Goal: Information Seeking & Learning: Learn about a topic

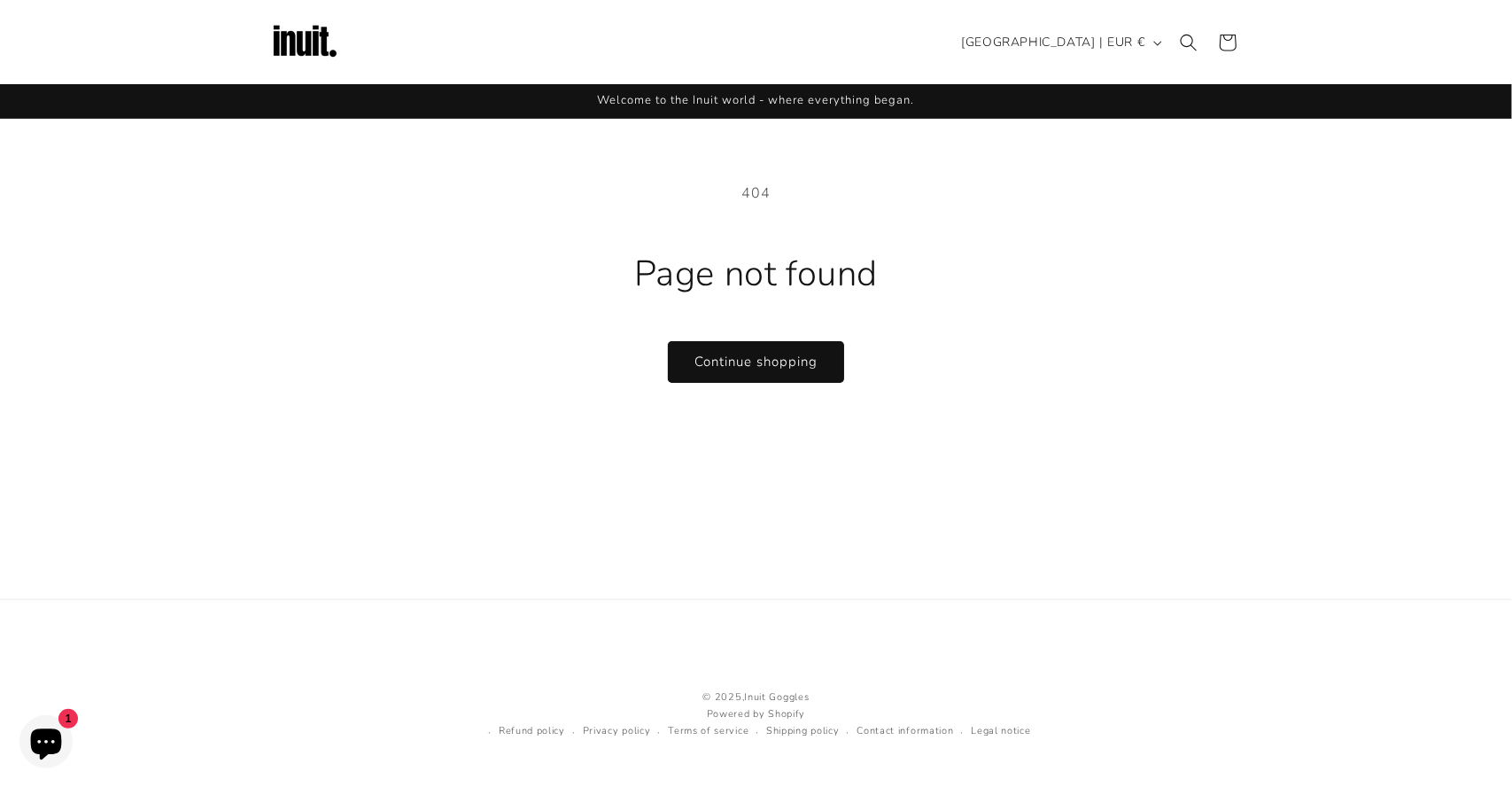
click at [313, 24] on img at bounding box center [304, 41] width 70 height 70
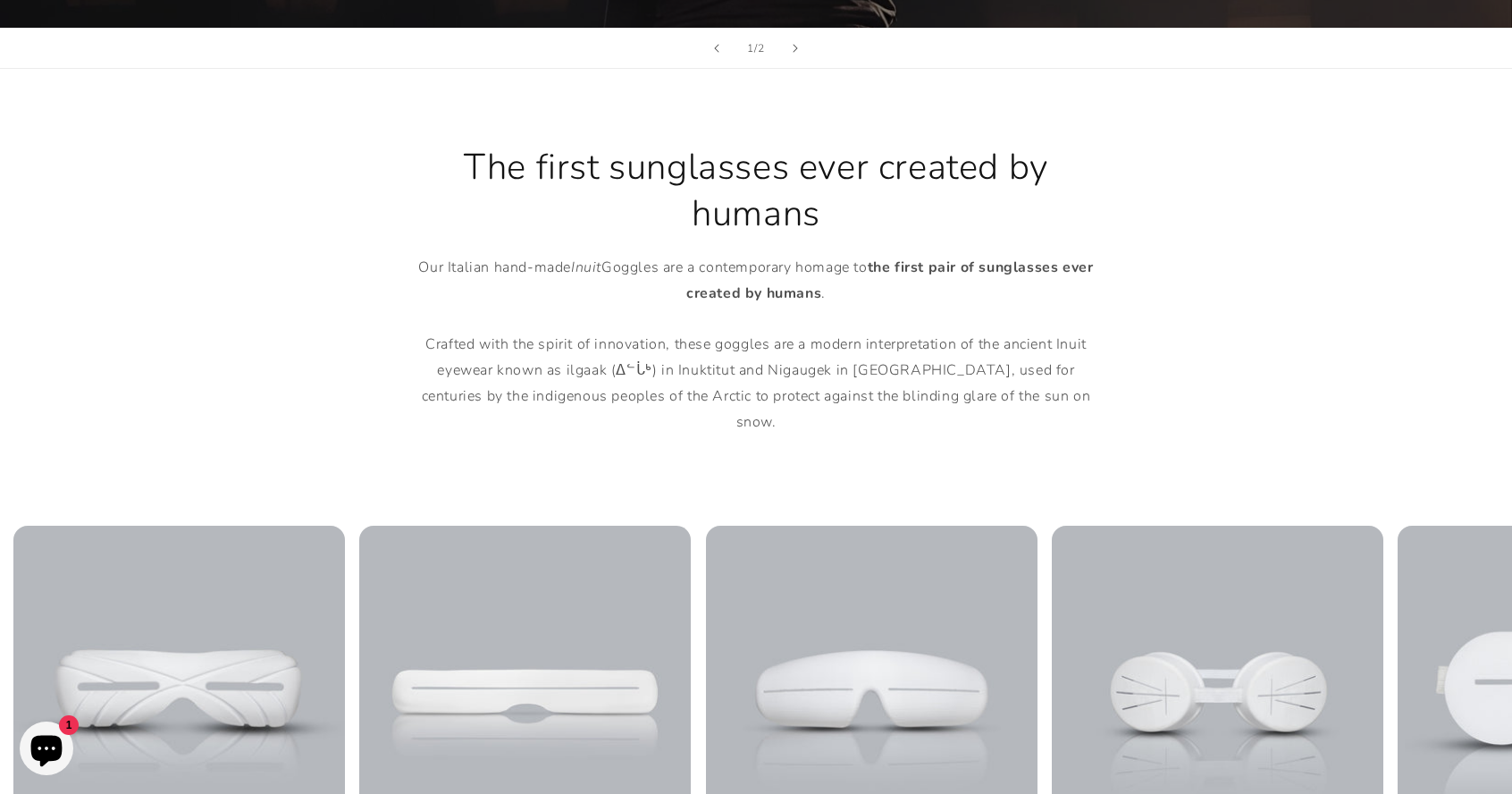
scroll to position [740, 0]
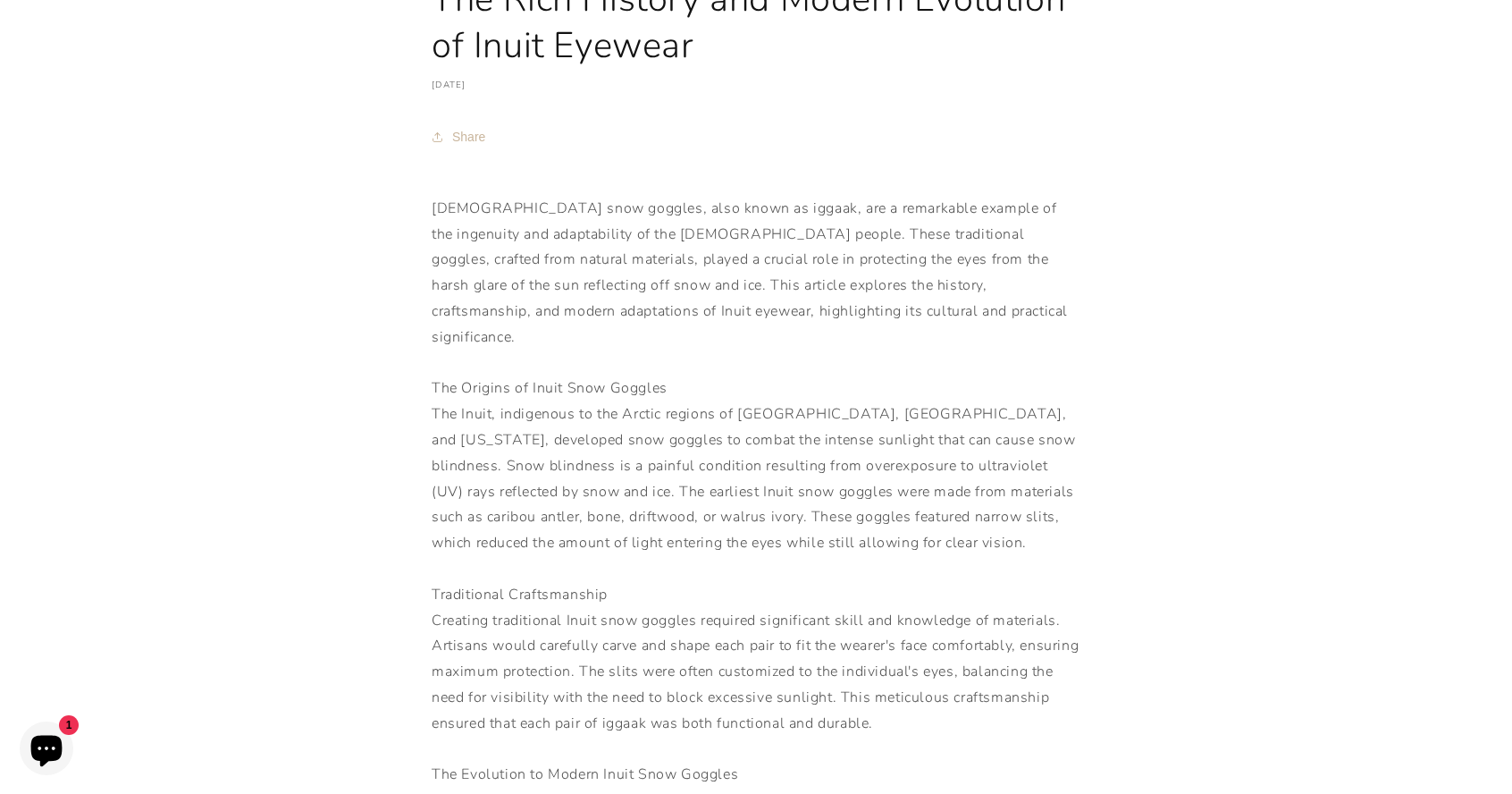
scroll to position [198, 0]
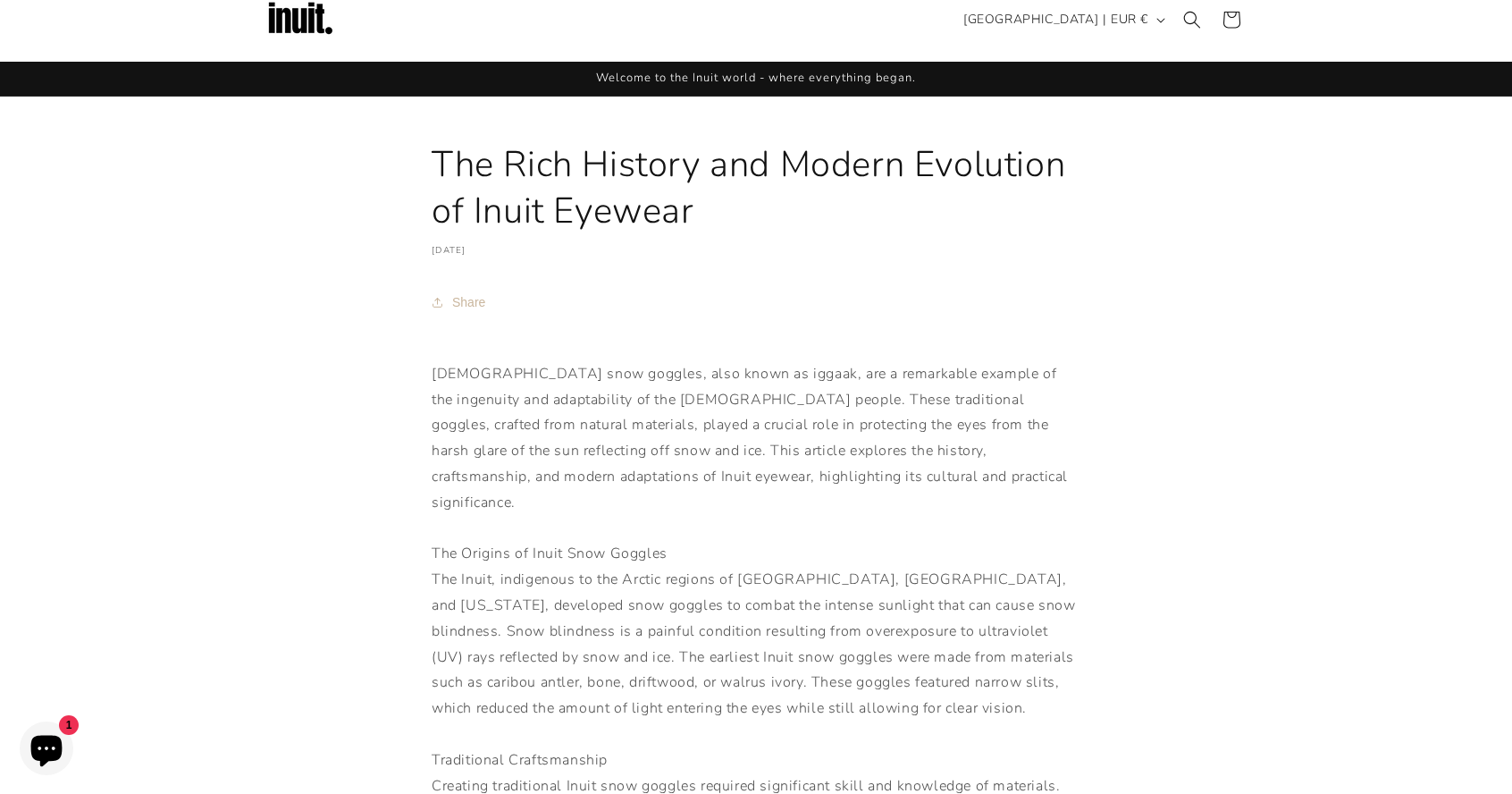
scroll to position [25, 0]
